Goal: Task Accomplishment & Management: Manage account settings

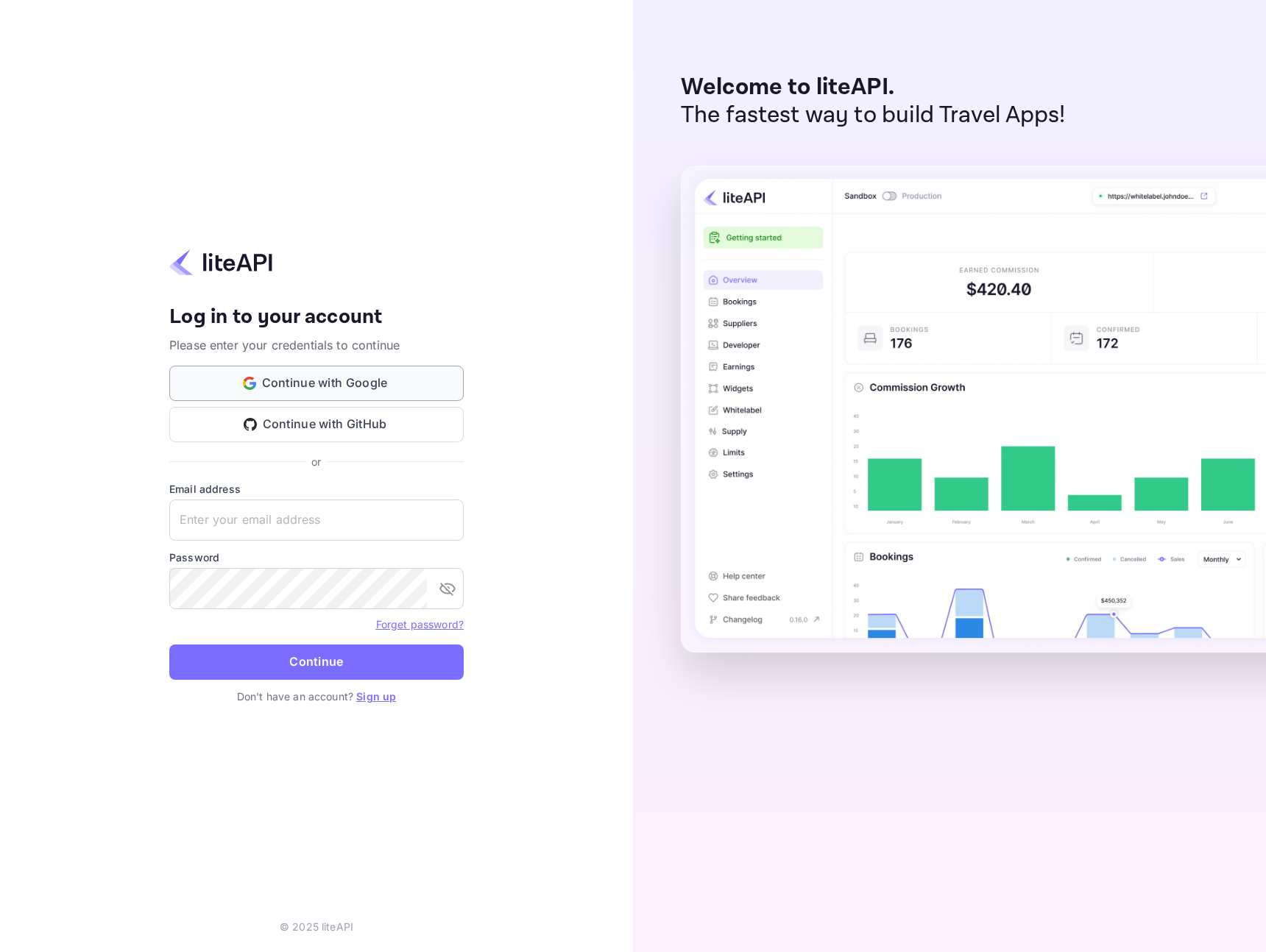
click at [358, 381] on button "Continue with Google" at bounding box center [316, 384] width 294 height 35
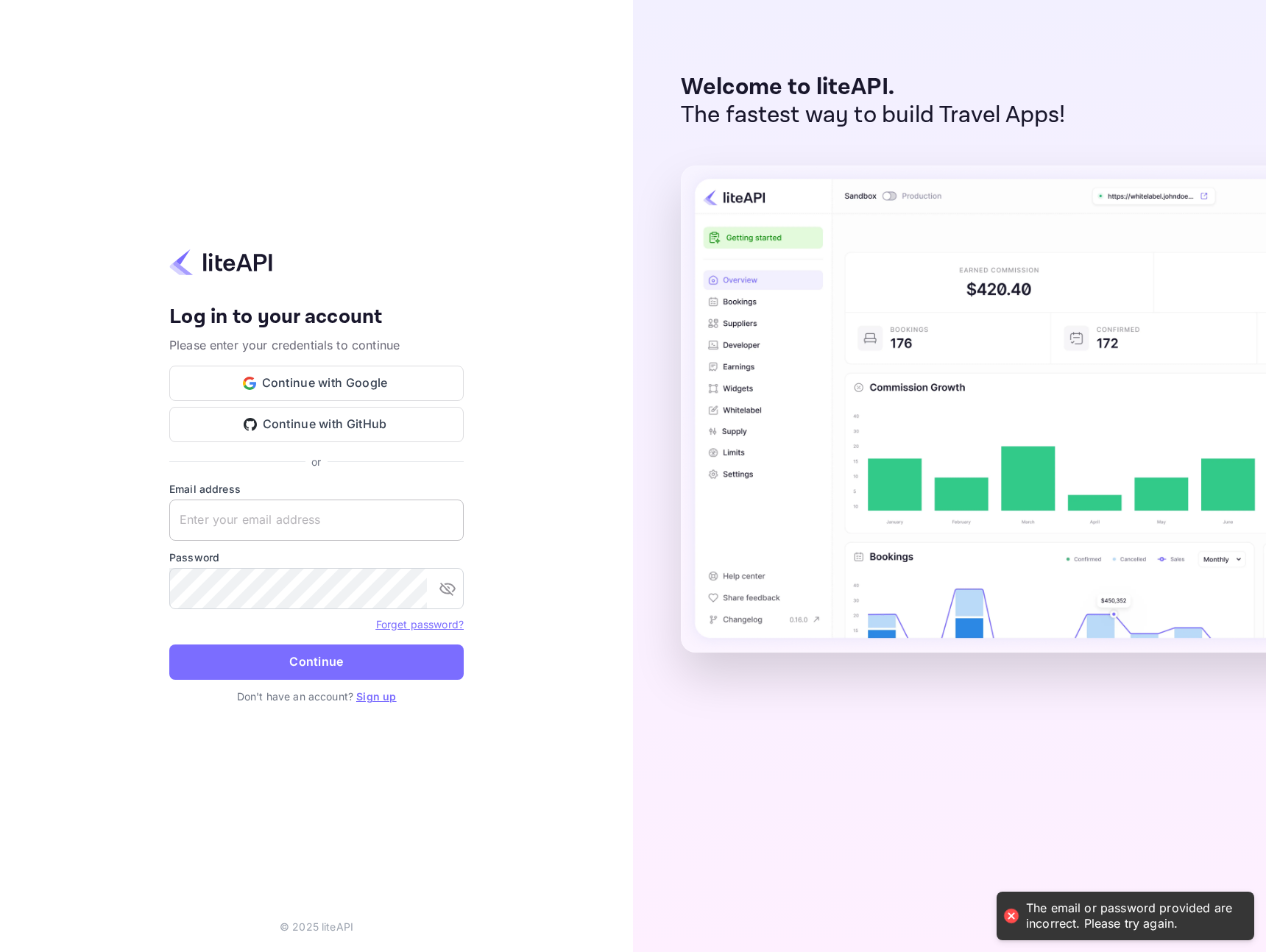
click at [332, 536] on input "text" at bounding box center [316, 519] width 294 height 41
type input "d"
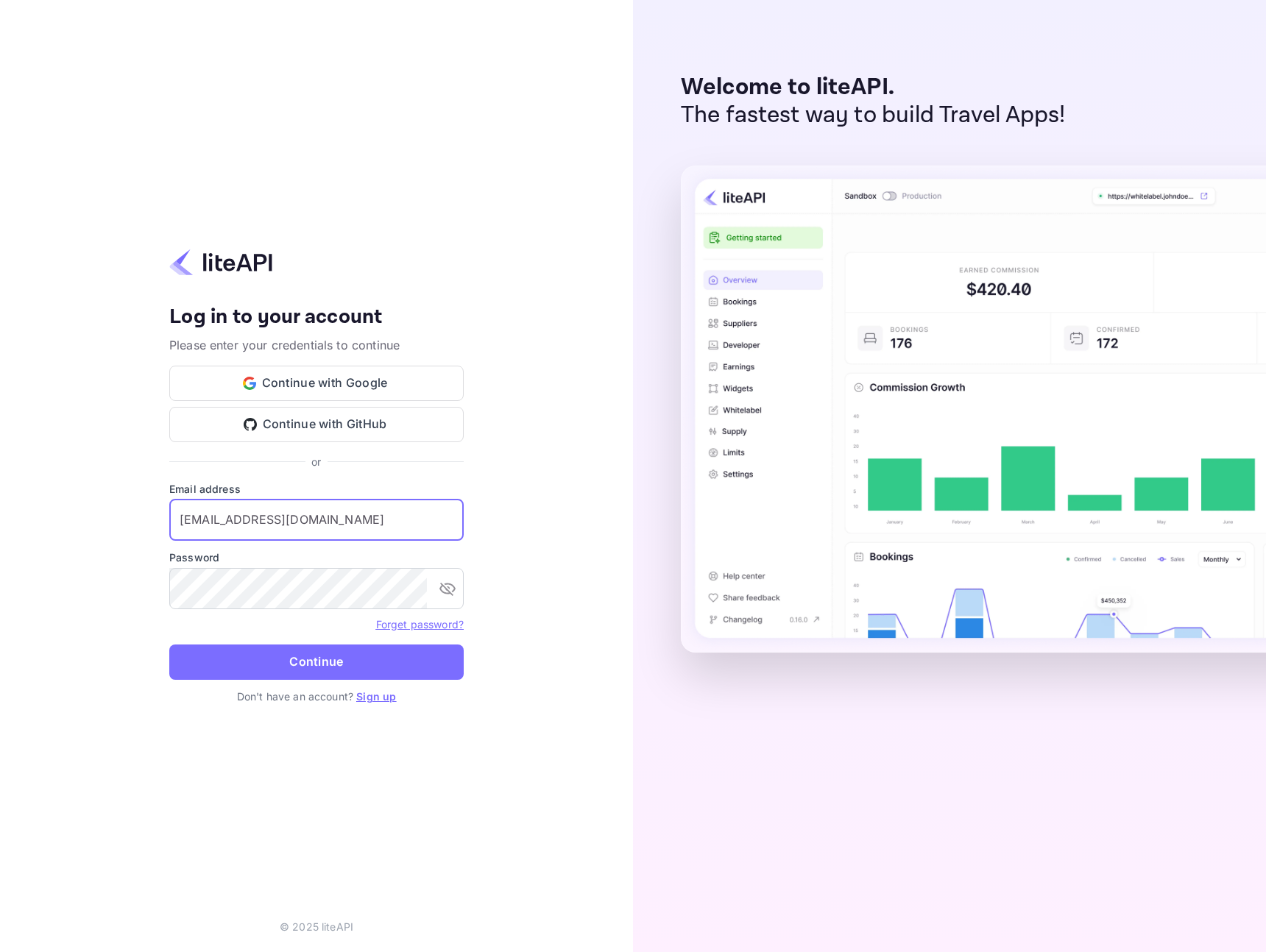
type input "sangil.jeong+preminum@docentpro.com"
paste input "sangil.jeong+preminum@docentpro.com"
click at [169, 644] on button "Continue" at bounding box center [316, 662] width 294 height 35
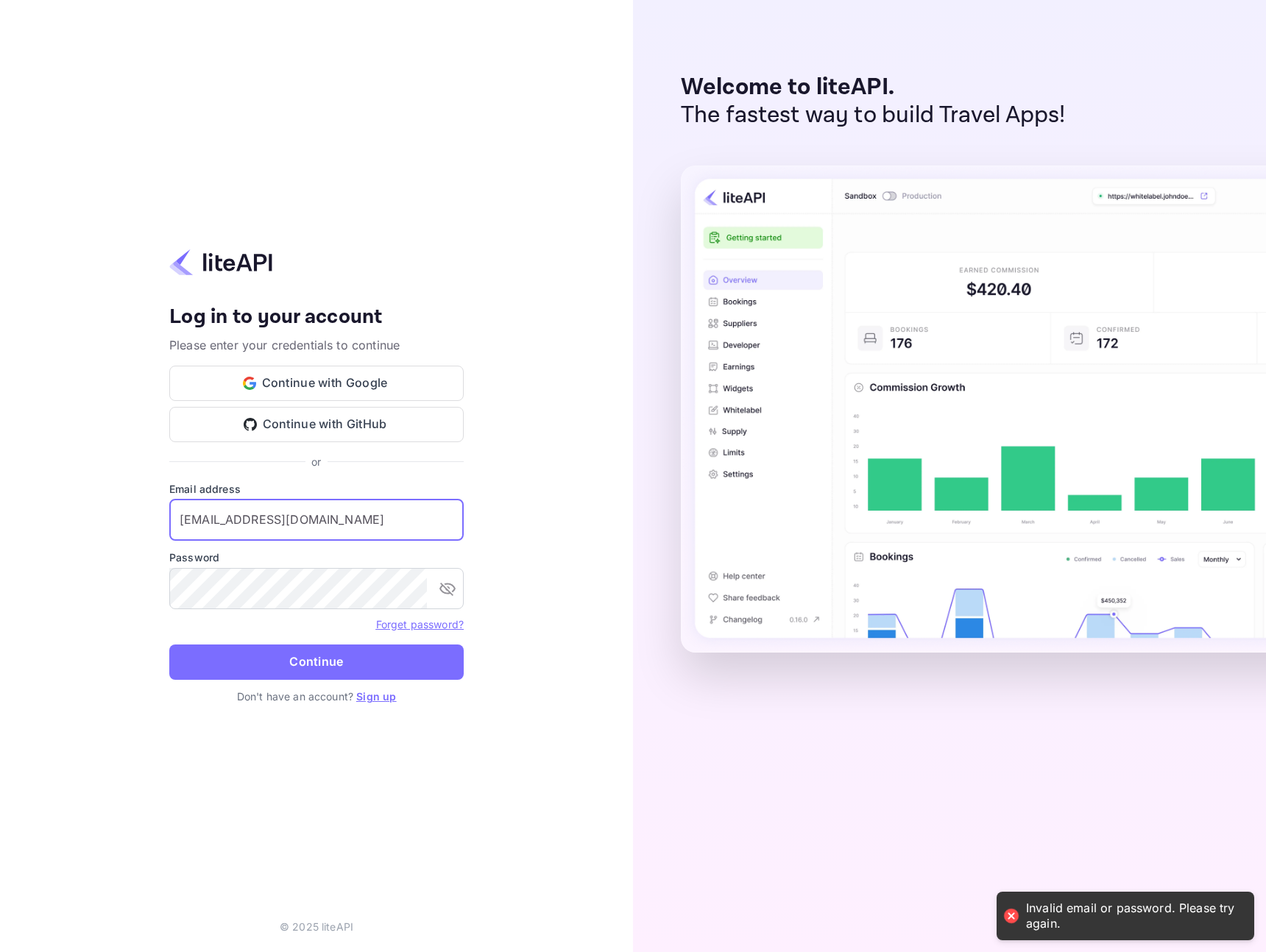
drag, startPoint x: 282, startPoint y: 523, endPoint x: 328, endPoint y: 523, distance: 46.0
click at [282, 523] on input "sangil.jeong+preminum@docentpro.com" at bounding box center [316, 519] width 294 height 41
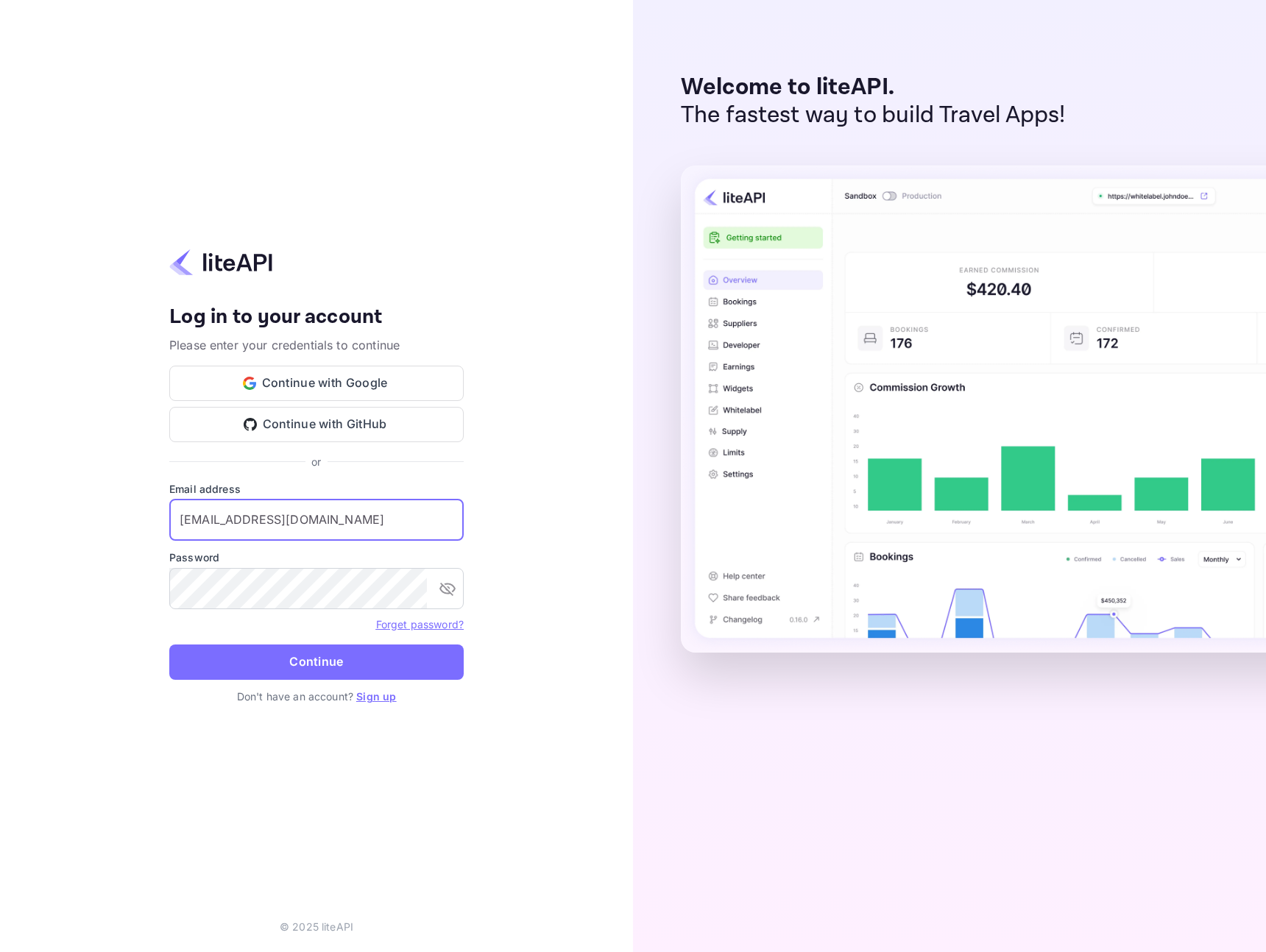
type input "sangil.jeong+premium@docentpro.com"
click at [169, 644] on button "Continue" at bounding box center [316, 662] width 294 height 35
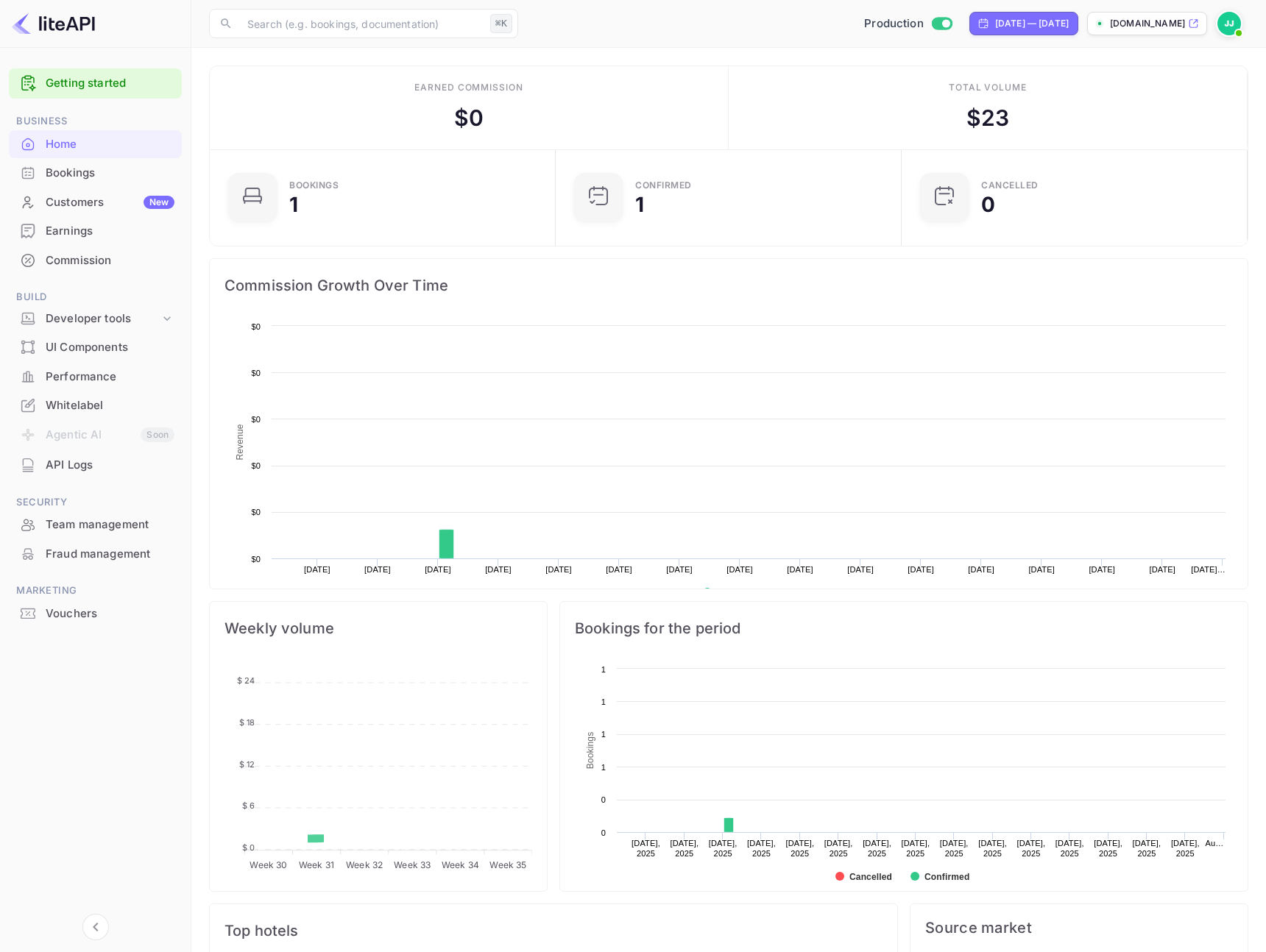
scroll to position [239, 337]
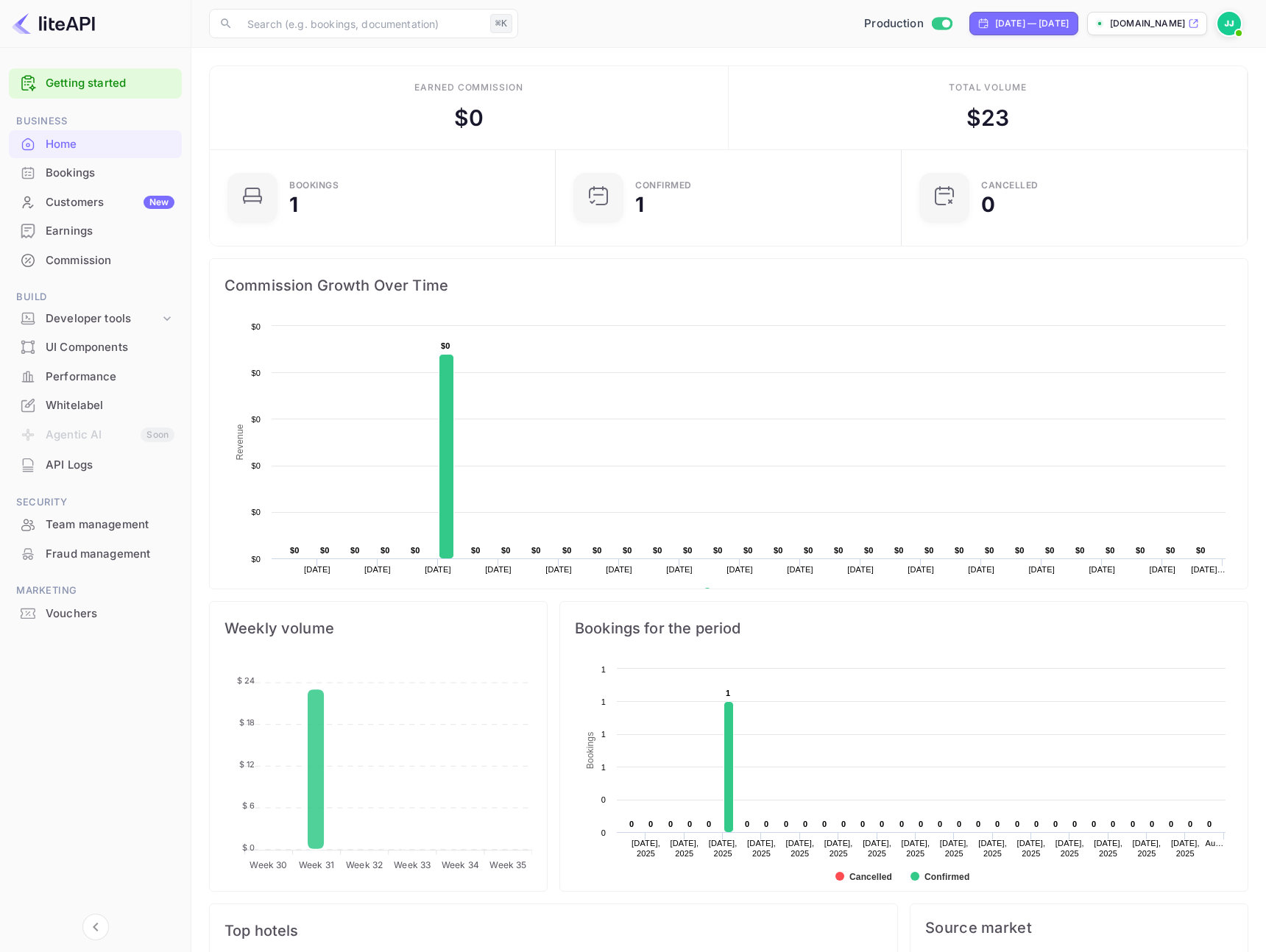
click at [108, 265] on div "Commission" at bounding box center [110, 261] width 129 height 17
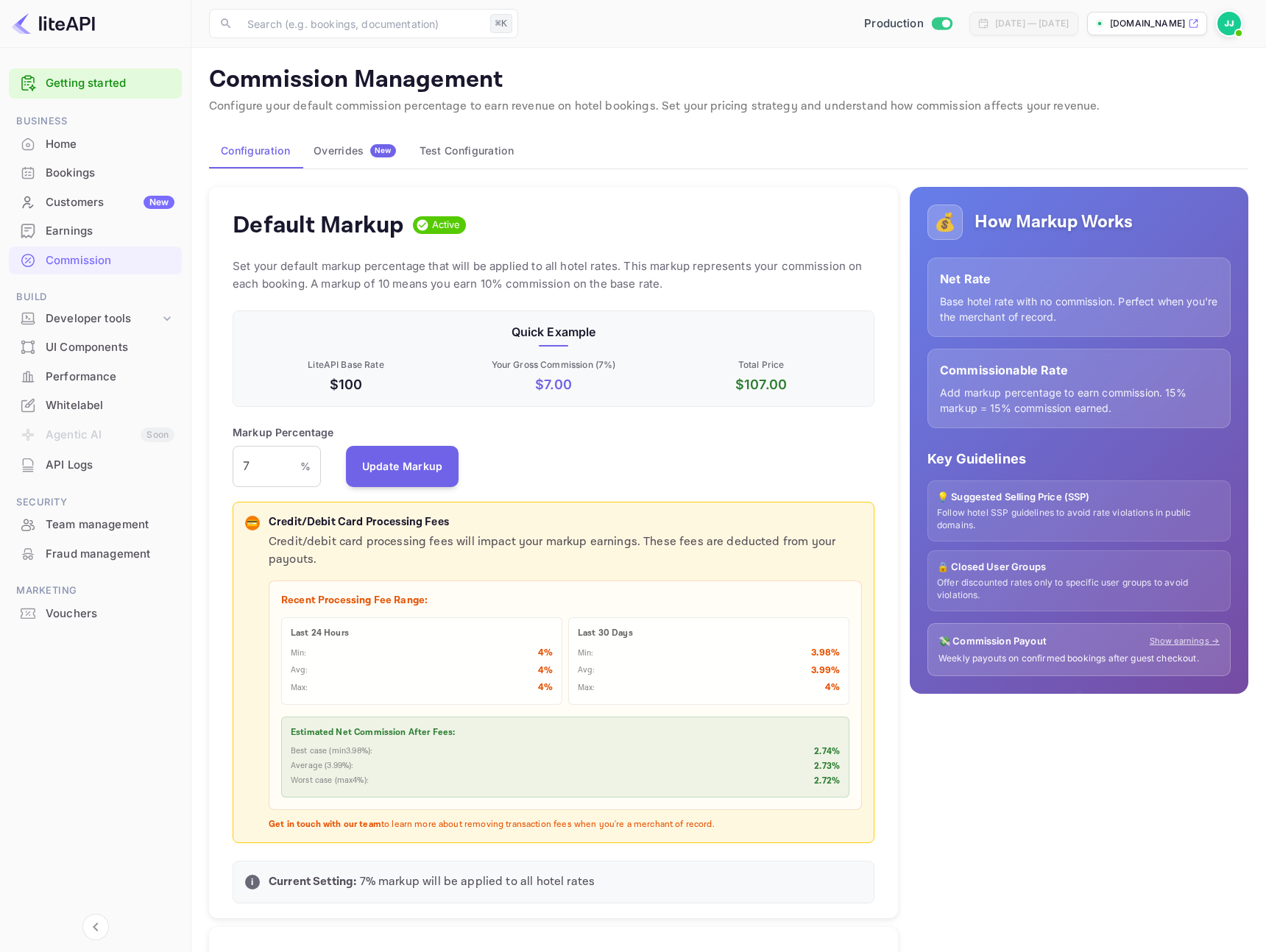
scroll to position [261, 642]
click at [96, 195] on div "Customers New" at bounding box center [110, 203] width 129 height 17
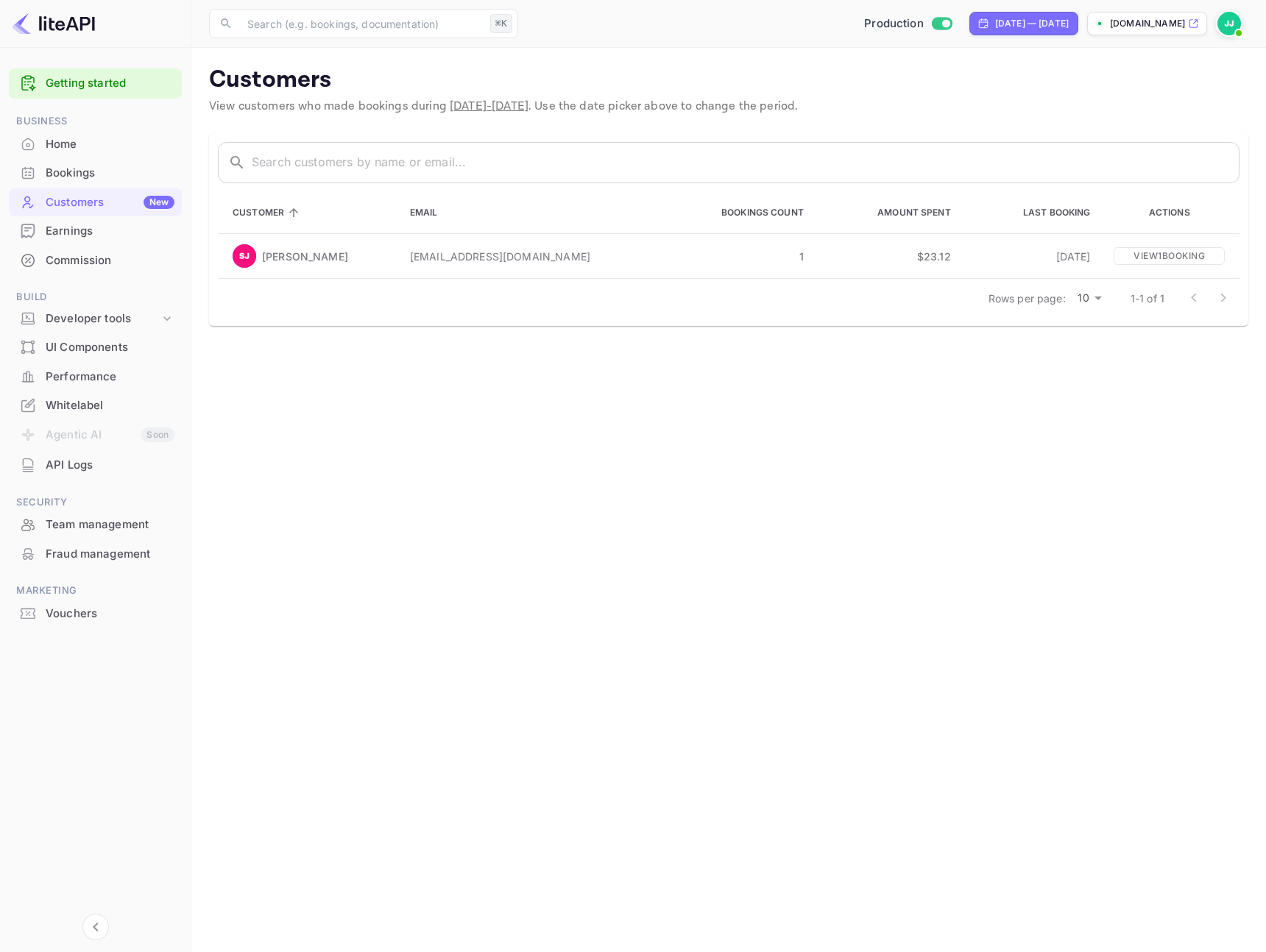
click at [95, 223] on div "Earnings" at bounding box center [110, 231] width 129 height 17
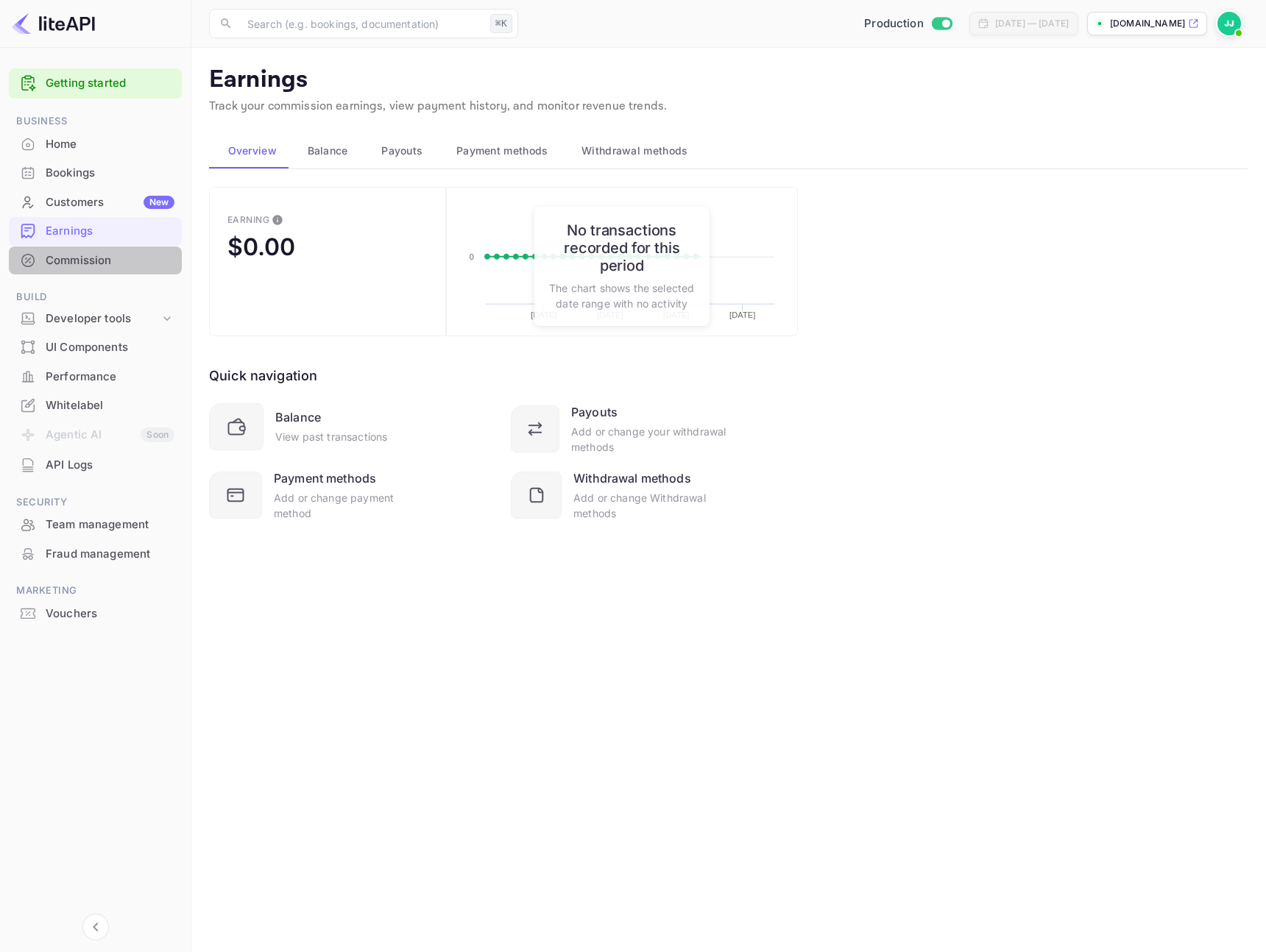
click at [93, 255] on div "Commission" at bounding box center [110, 261] width 129 height 17
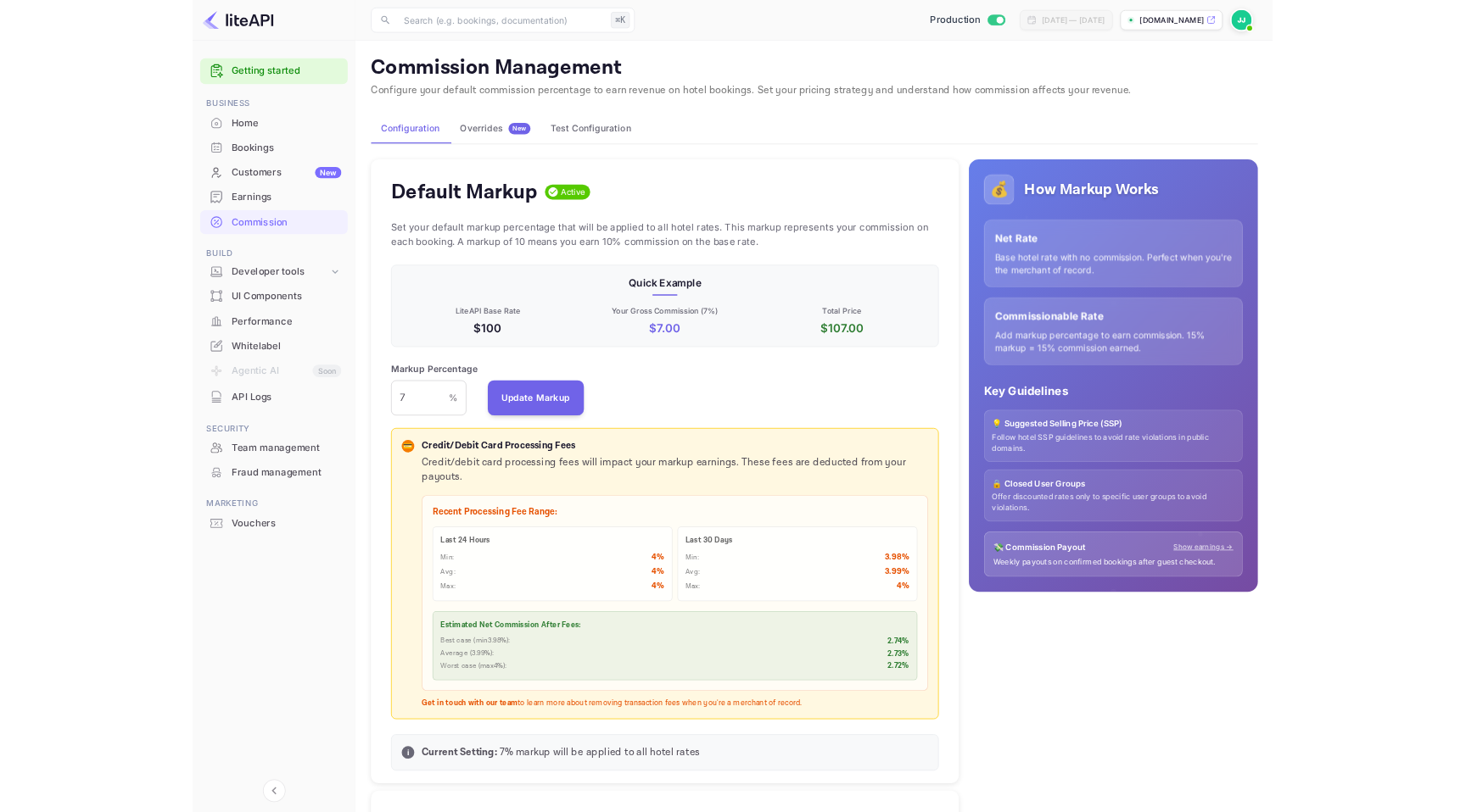
scroll to position [301, 740]
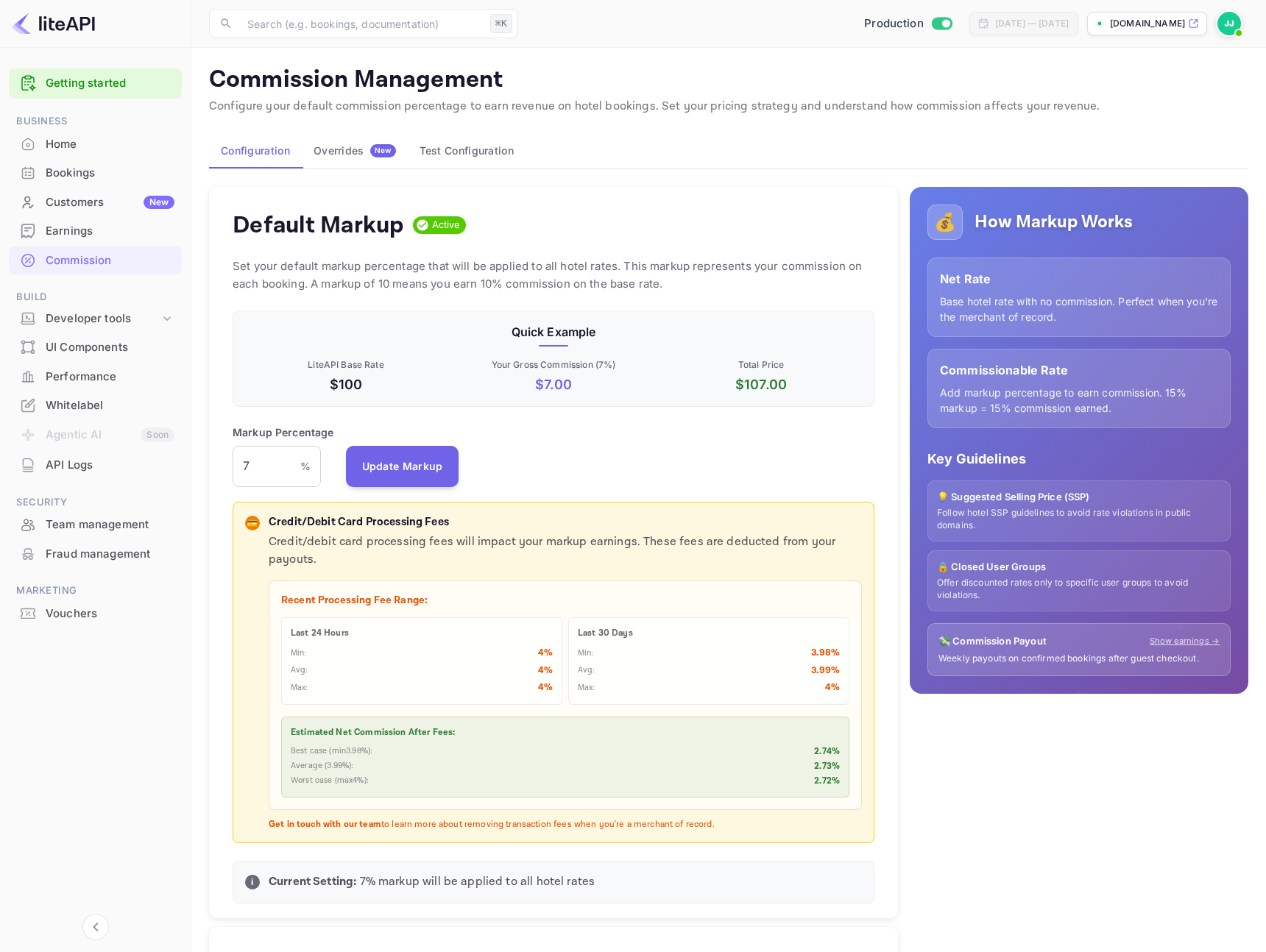
click at [81, 618] on div "Vouchers" at bounding box center [110, 613] width 129 height 17
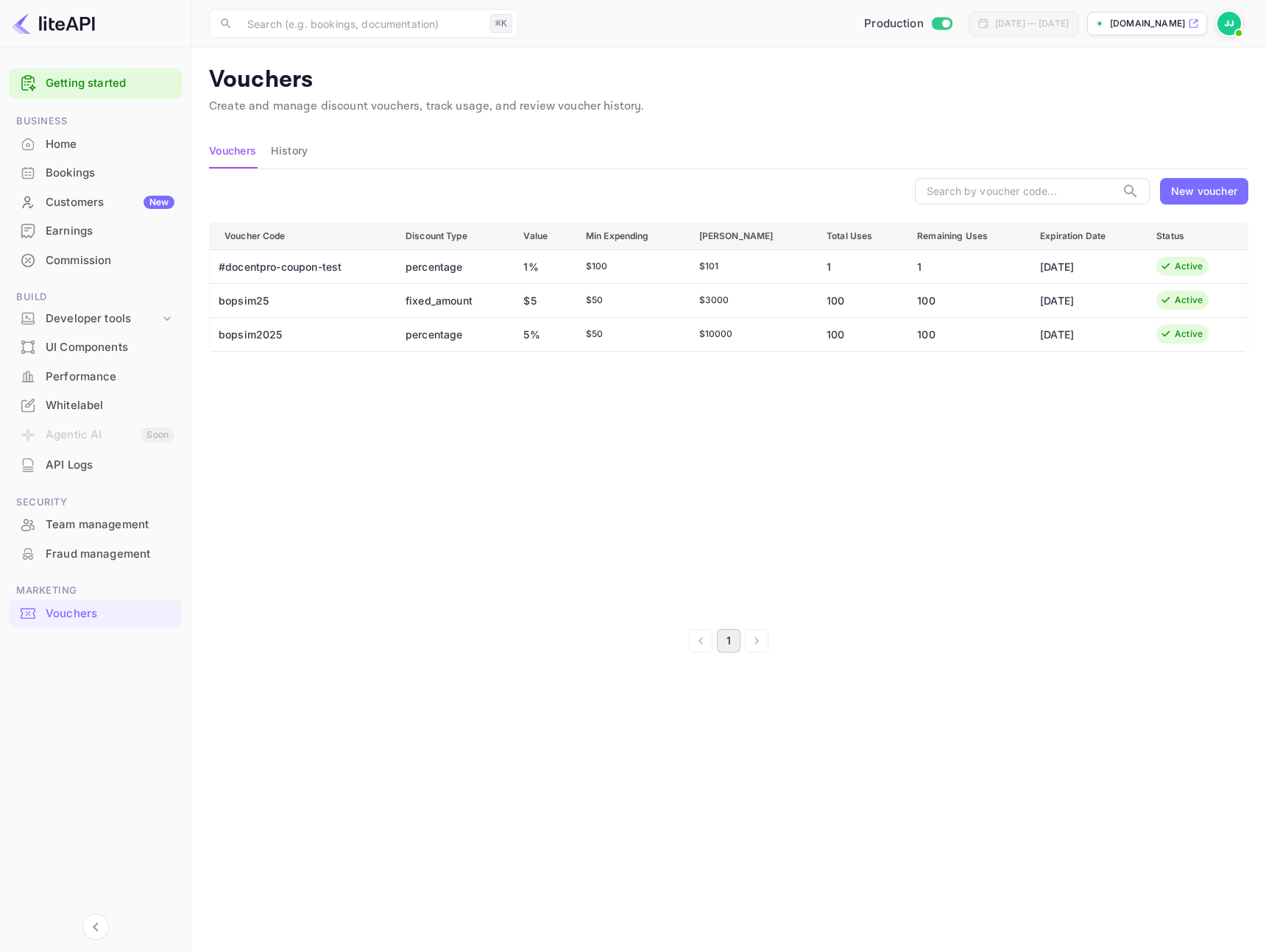
click at [255, 305] on td "bopsim25" at bounding box center [302, 300] width 185 height 34
click at [263, 342] on td "bopsim2025" at bounding box center [302, 334] width 185 height 34
click at [265, 339] on td "bopsim2025" at bounding box center [302, 334] width 185 height 34
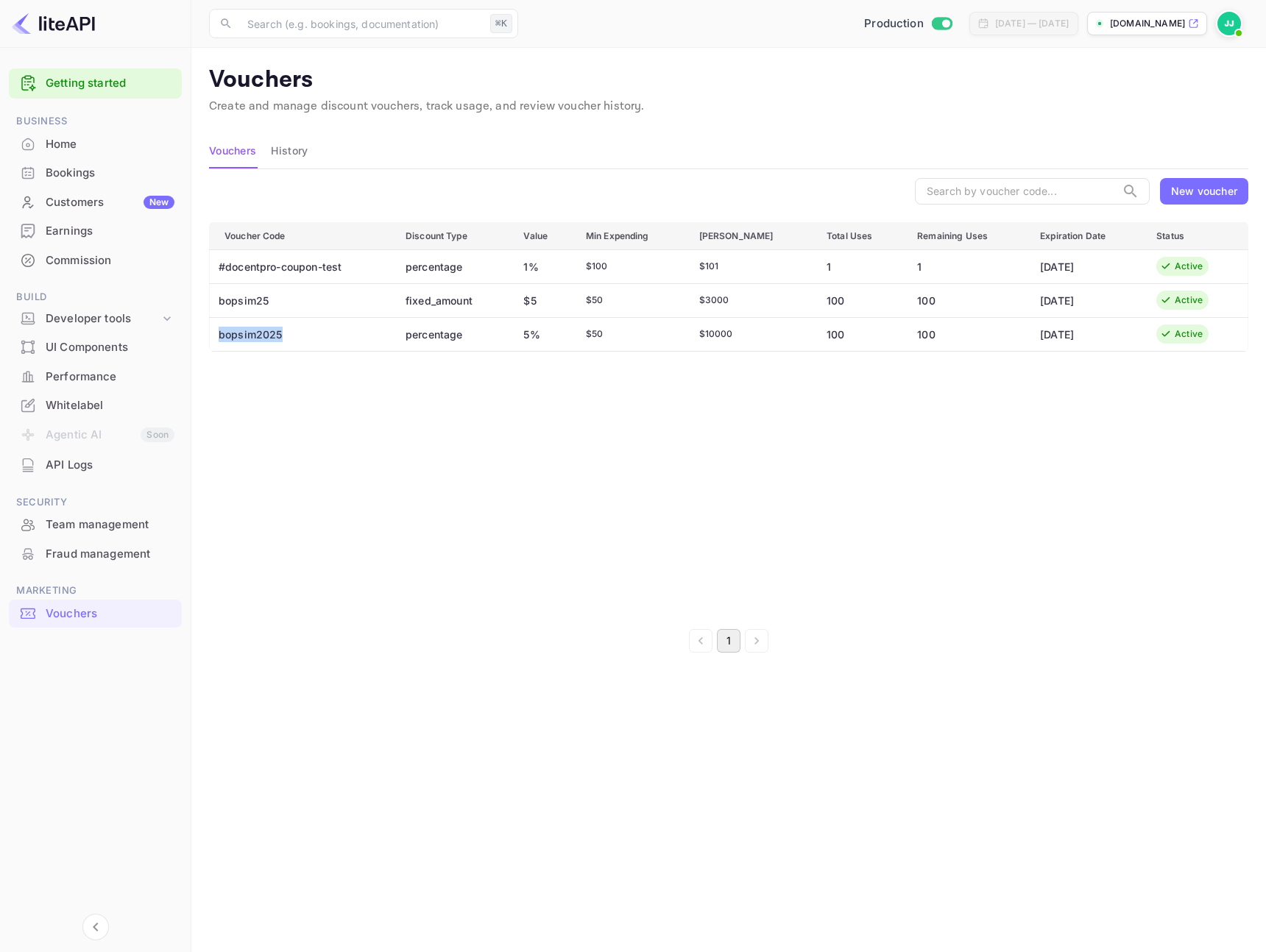
click at [265, 339] on td "bopsim2025" at bounding box center [302, 334] width 185 height 34
copy td "bopsim2025"
